Goal: Communication & Community: Ask a question

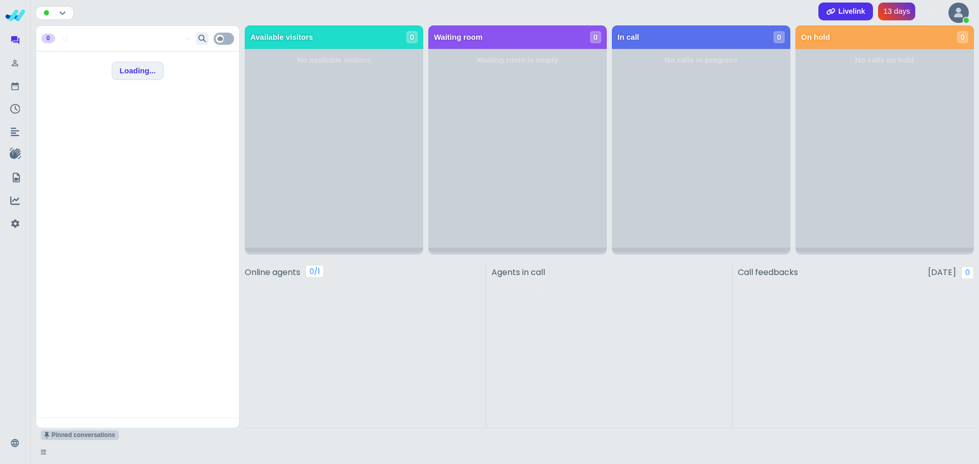
click at [965, 9] on div at bounding box center [958, 13] width 20 height 20
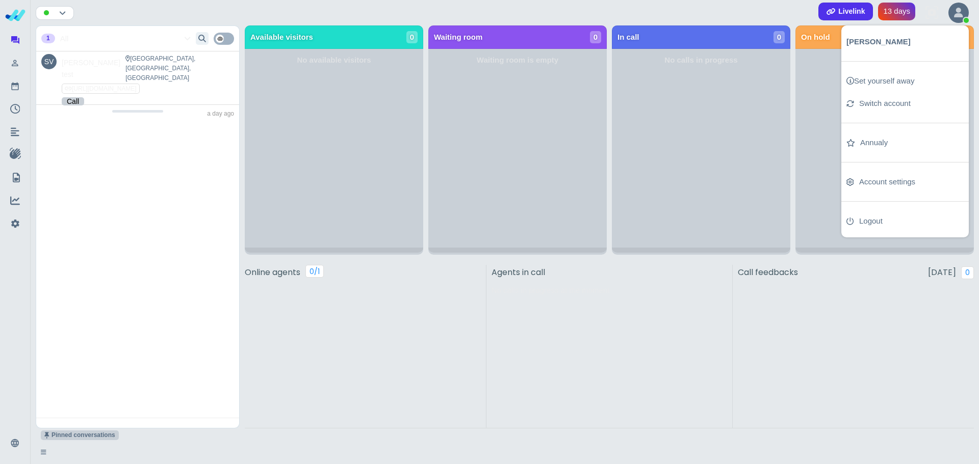
click at [764, 302] on div at bounding box center [856, 357] width 236 height 141
